Goal: Find contact information: Find contact information

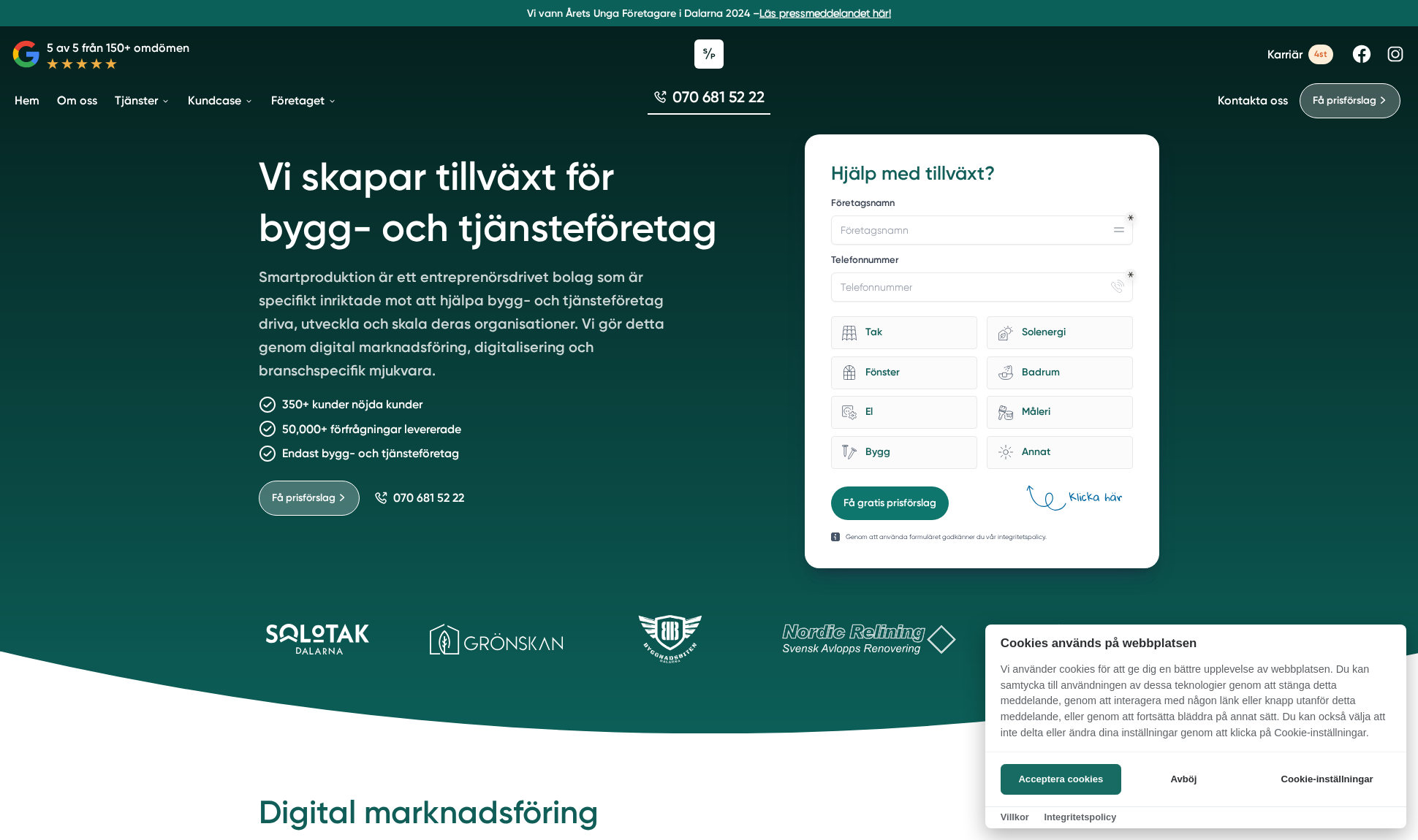
click at [1222, 96] on div at bounding box center [709, 420] width 1418 height 840
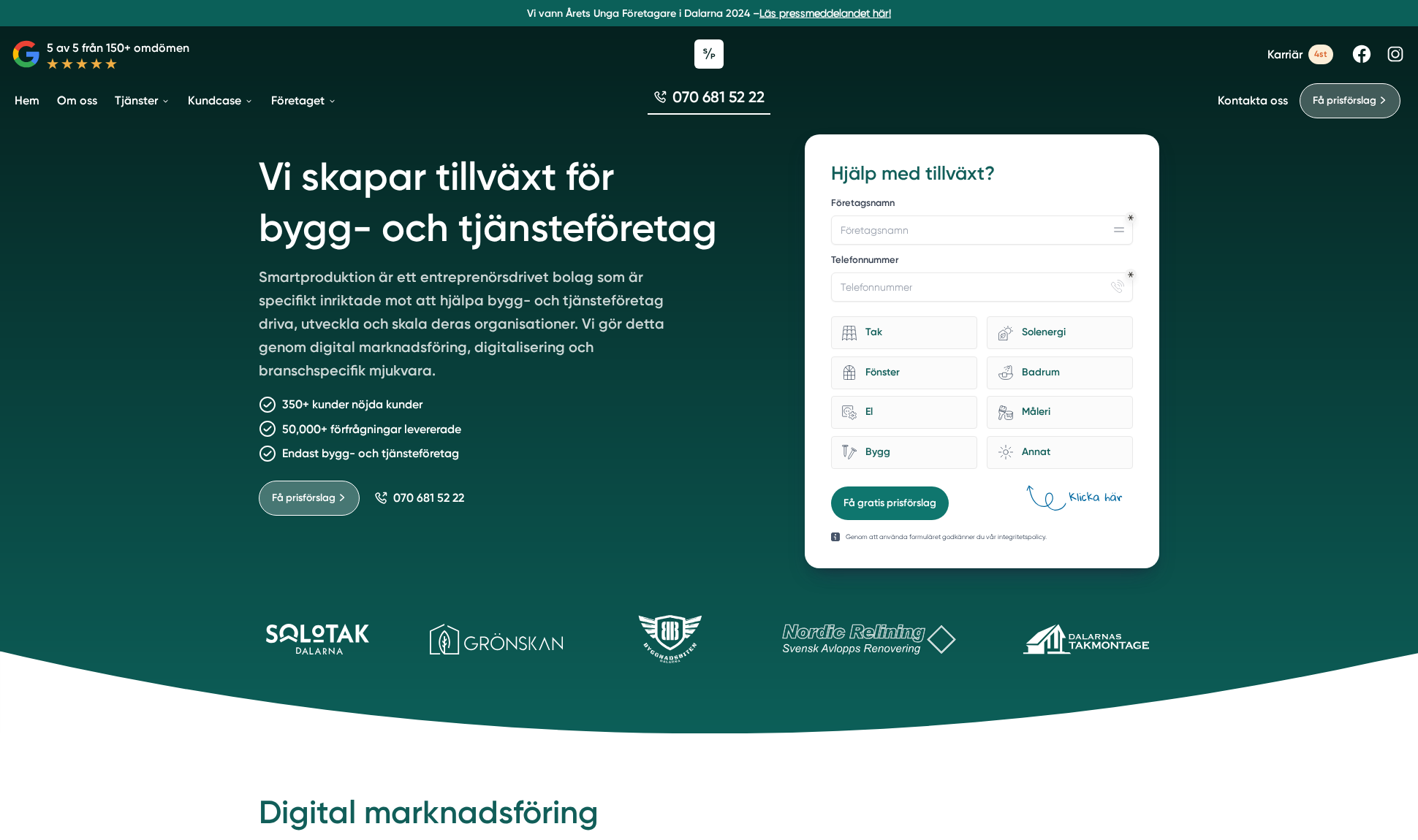
click at [1237, 99] on link "Kontakta oss" at bounding box center [1253, 100] width 70 height 14
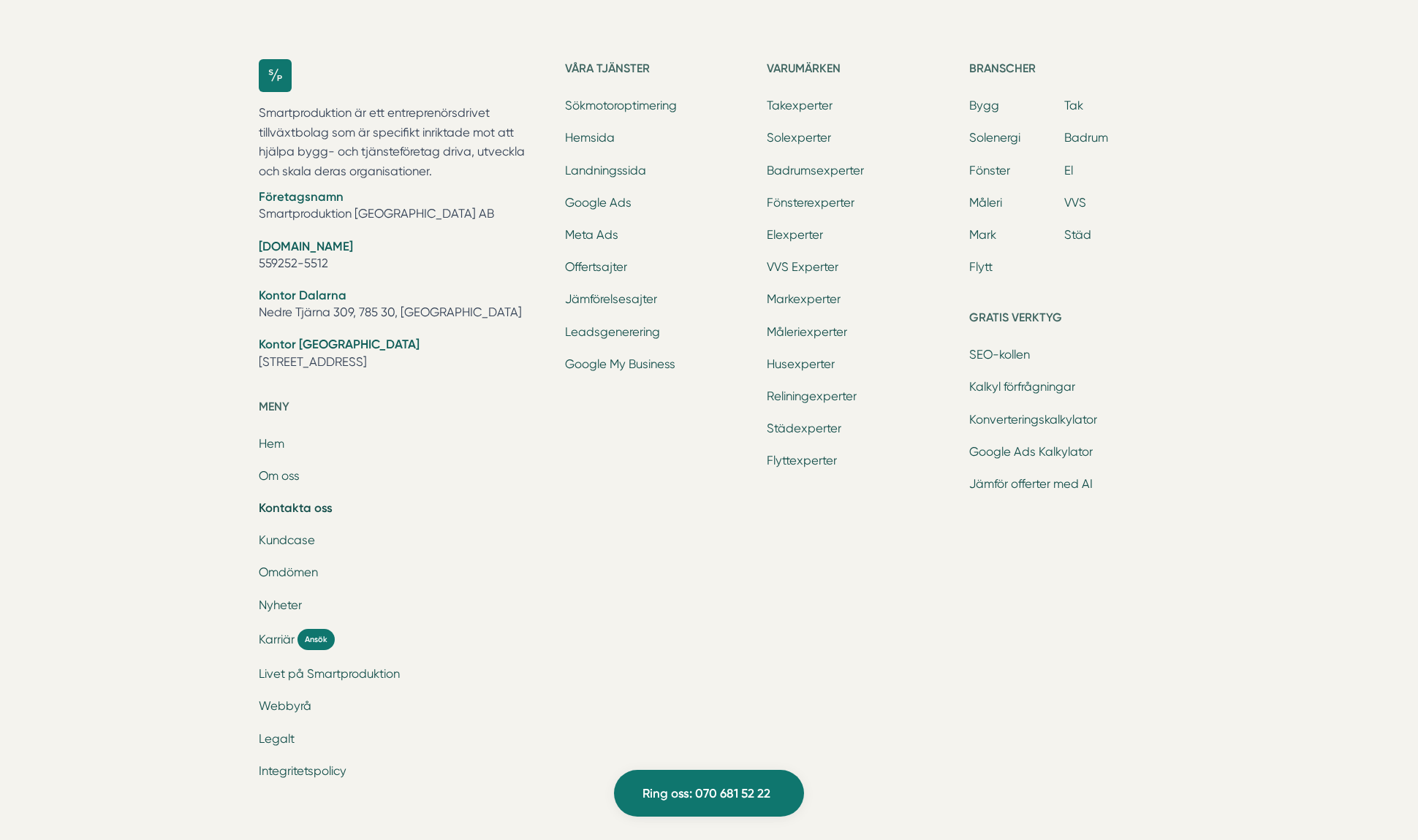
scroll to position [1975, 0]
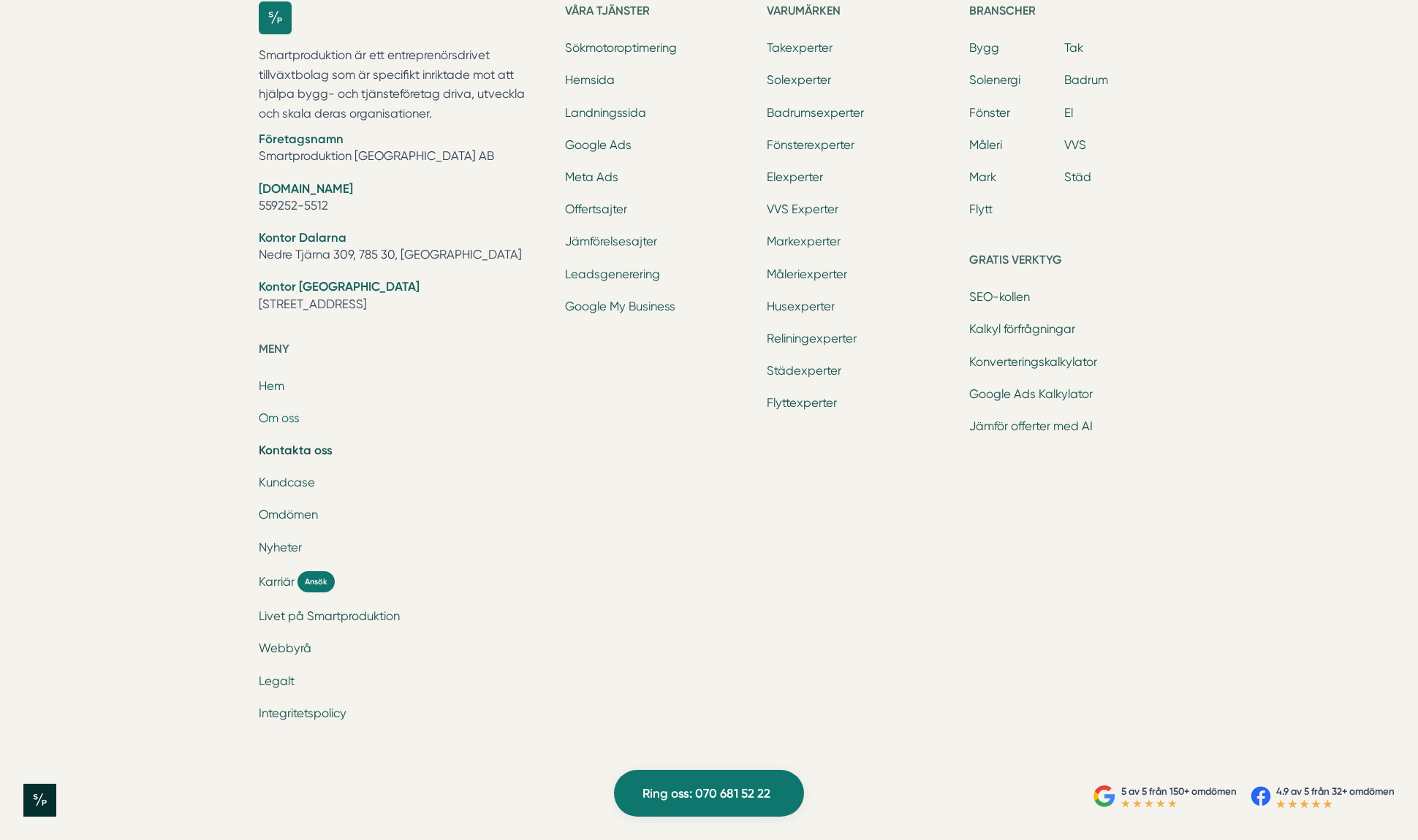
click at [286, 416] on link "Om oss" at bounding box center [279, 418] width 41 height 14
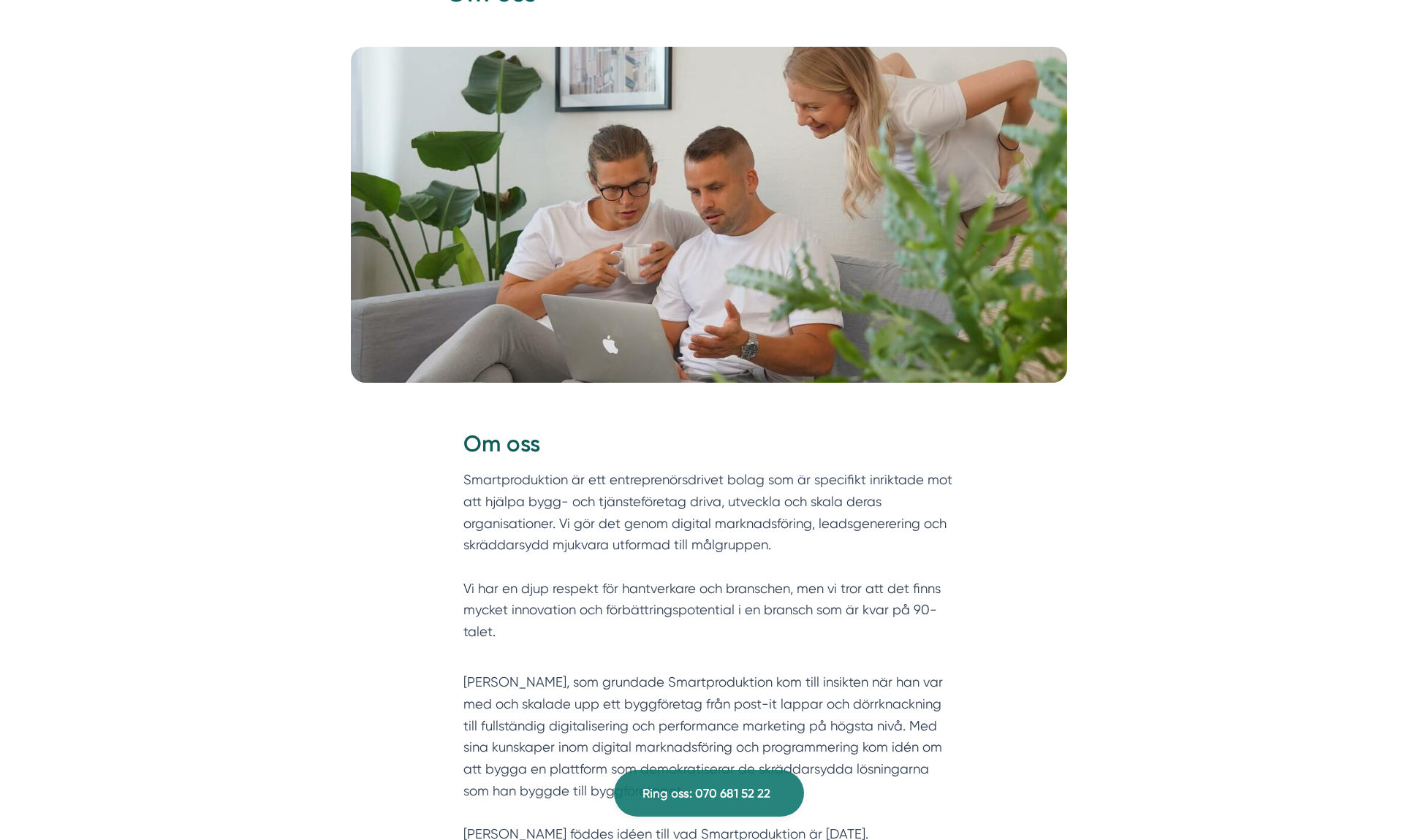
scroll to position [224, 0]
